Goal: Transaction & Acquisition: Purchase product/service

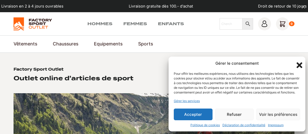
click at [237, 114] on button "Refuser" at bounding box center [234, 115] width 39 height 12
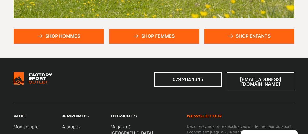
scroll to position [167, 0]
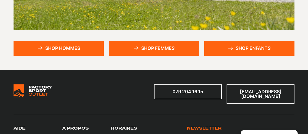
click at [231, 47] on icon at bounding box center [230, 48] width 5 height 3
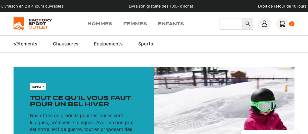
click at [231, 26] on input "Chercher" at bounding box center [230, 23] width 23 height 11
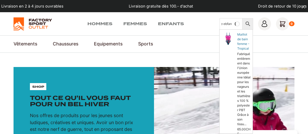
scroll to position [0, 10]
type input "piscine ebfant"
click at [247, 22] on icon at bounding box center [247, 24] width 4 height 4
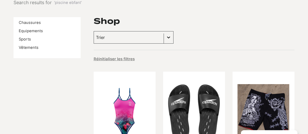
scroll to position [56, 0]
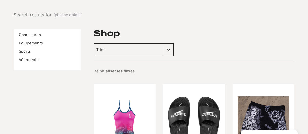
click at [164, 50] on button "Basculer la liste" at bounding box center [168, 50] width 9 height 12
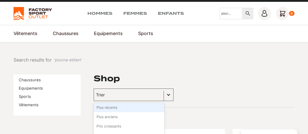
scroll to position [0, 0]
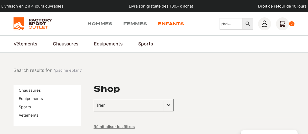
click at [173, 23] on link "Enfants" at bounding box center [171, 24] width 26 height 6
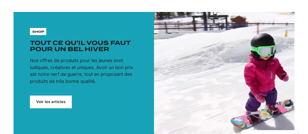
scroll to position [56, 0]
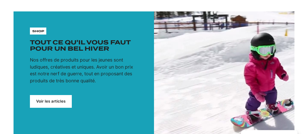
click at [54, 100] on link "Voir les articles" at bounding box center [51, 101] width 42 height 12
click at [55, 99] on link "Voir les articles" at bounding box center [51, 101] width 42 height 12
click at [55, 101] on link "Voir les articles" at bounding box center [51, 101] width 42 height 12
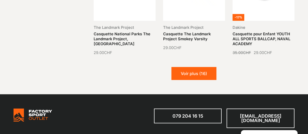
scroll to position [614, 0]
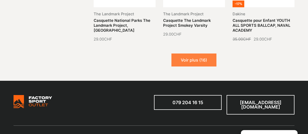
click at [188, 54] on button "Voir plus (16)" at bounding box center [193, 60] width 45 height 13
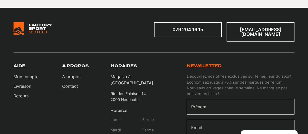
scroll to position [1172, 0]
